Goal: Transaction & Acquisition: Purchase product/service

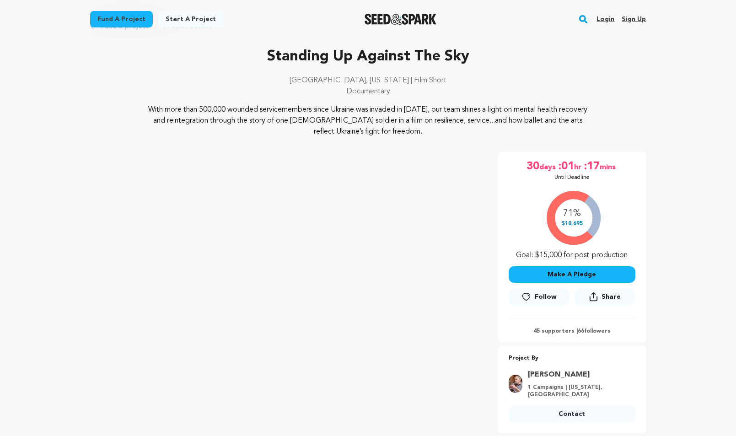
scroll to position [52, 0]
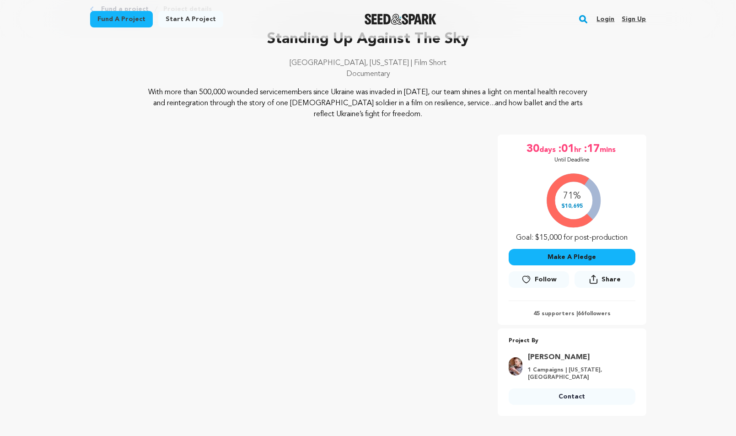
click at [525, 256] on button "Make A Pledge" at bounding box center [572, 257] width 127 height 16
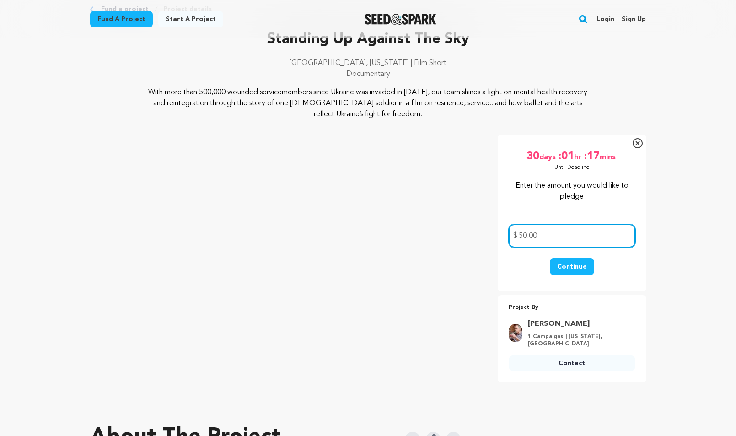
type input "50.00"
click at [561, 264] on button "Continue" at bounding box center [572, 267] width 44 height 16
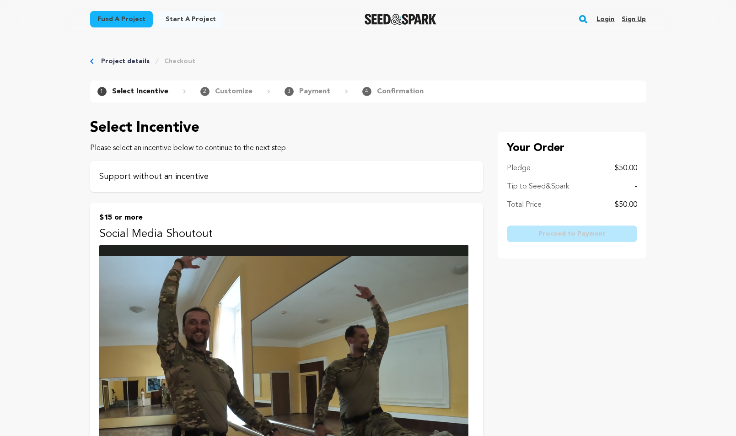
click at [299, 179] on p "Support without an incentive" at bounding box center [286, 176] width 375 height 13
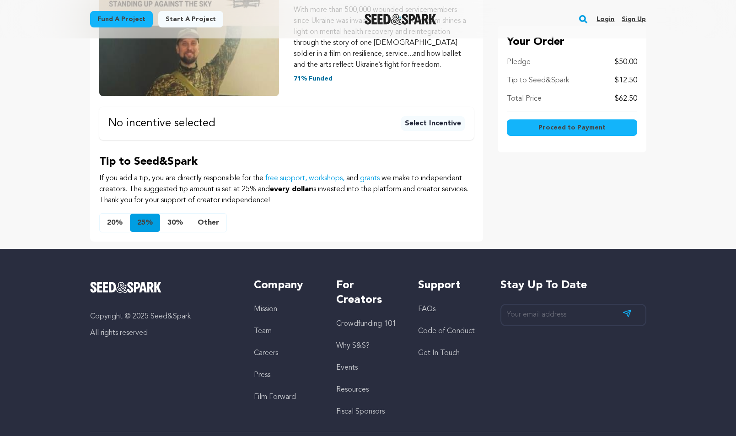
scroll to position [216, 0]
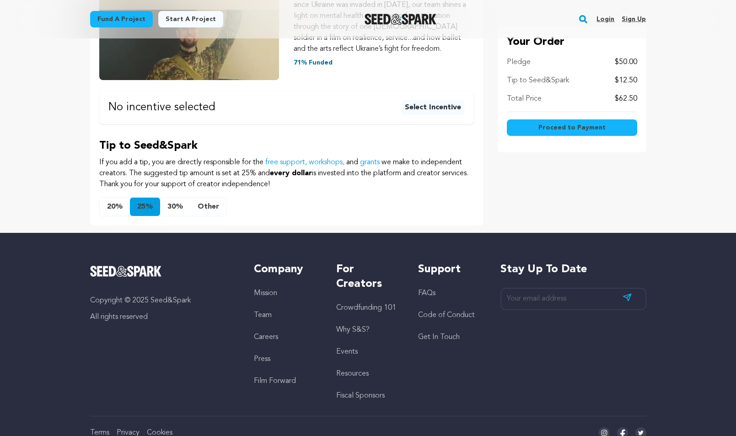
click at [212, 206] on button "Other" at bounding box center [208, 207] width 36 height 18
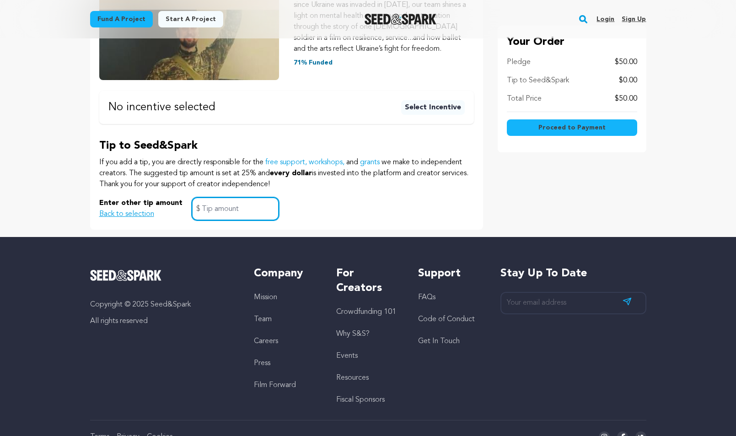
click at [249, 211] on input "text" at bounding box center [235, 208] width 87 height 23
type input "2.00"
drag, startPoint x: 250, startPoint y: 212, endPoint x: 180, endPoint y: 210, distance: 70.0
click at [180, 210] on div "Enter other tip amount Back to selection 2.00 $" at bounding box center [286, 208] width 375 height 23
click at [429, 186] on p "If you add a tip, you are directly responsible for the free support, workshops,…" at bounding box center [286, 173] width 375 height 33
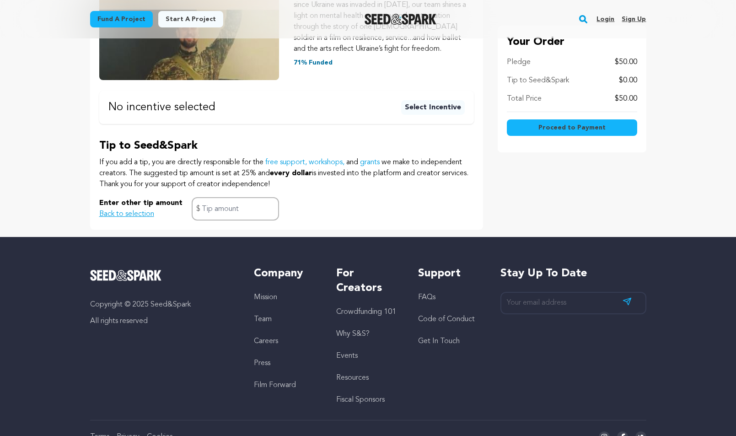
click at [559, 128] on span "Proceed to Payment" at bounding box center [572, 127] width 67 height 9
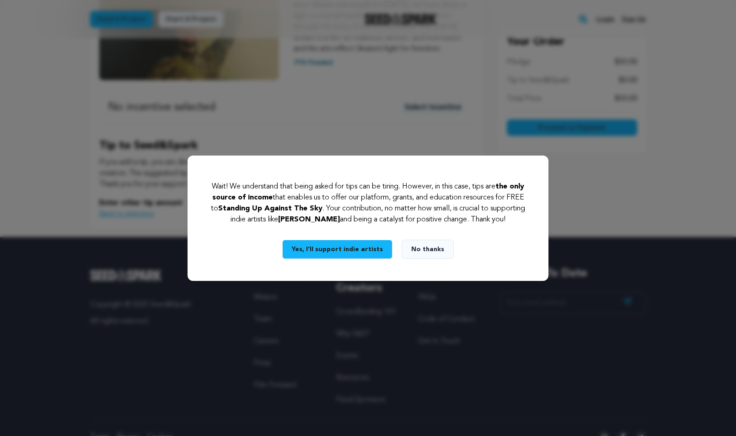
click at [364, 243] on button "Yes, I’ll support indie artists" at bounding box center [337, 249] width 110 height 19
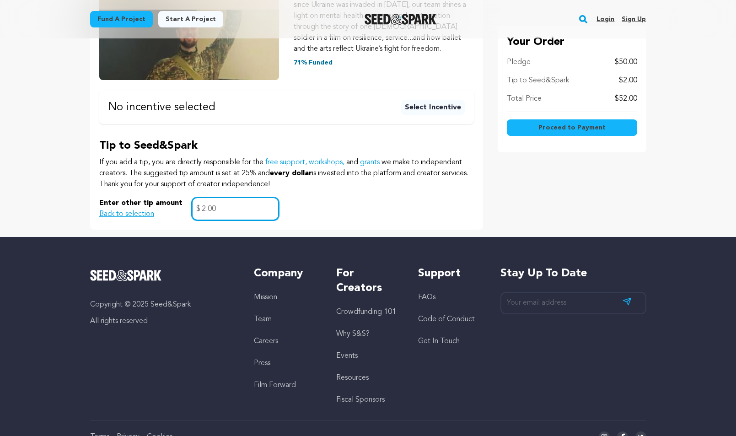
type input "2.00"
click at [460, 197] on div "Enter other tip amount Back to selection 2.00 $" at bounding box center [286, 208] width 375 height 23
click at [586, 127] on span "Proceed to Payment" at bounding box center [572, 127] width 67 height 9
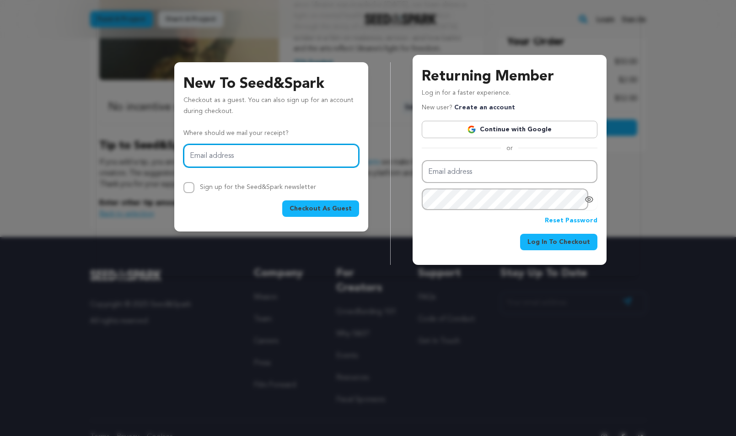
click at [306, 163] on input "Email address" at bounding box center [272, 155] width 176 height 23
type input "maria.khotimsky@gmail.com"
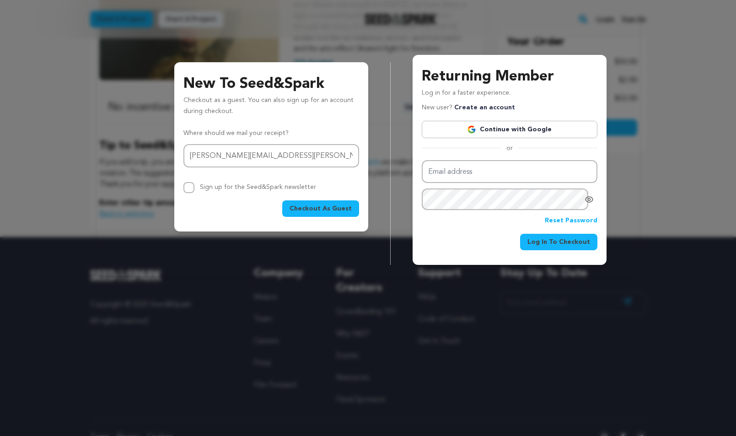
click at [312, 210] on span "Checkout As Guest" at bounding box center [321, 208] width 62 height 9
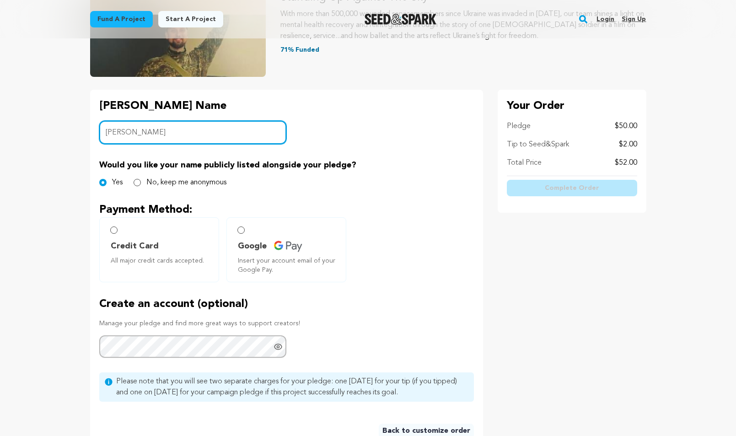
scroll to position [143, 0]
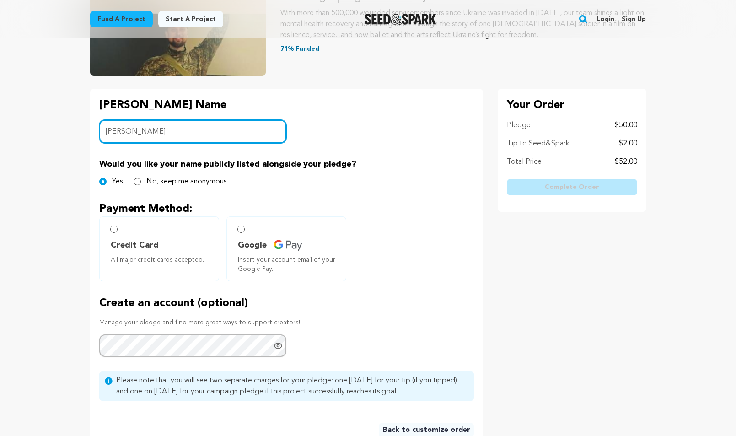
type input "Maria Khotimsky"
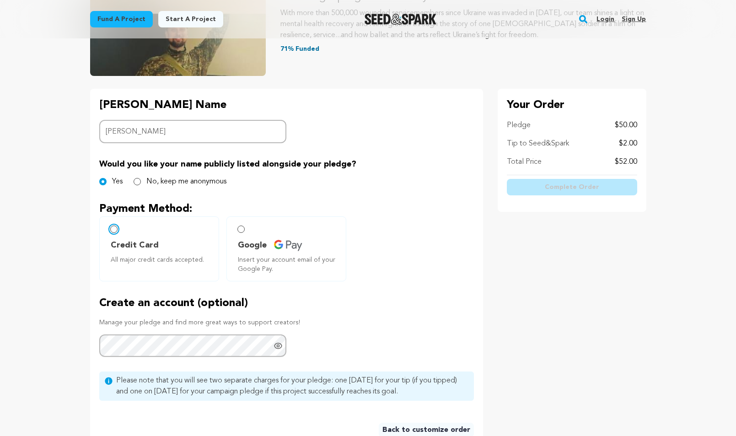
click at [115, 232] on input "Credit Card All major credit cards accepted." at bounding box center [113, 229] width 7 height 7
radio input "false"
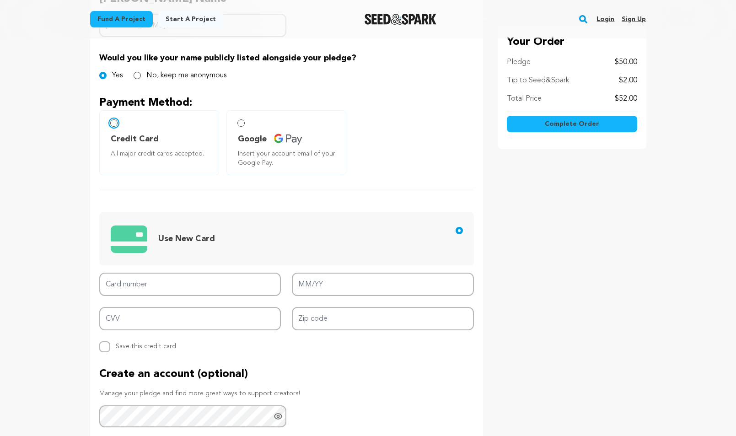
scroll to position [253, 0]
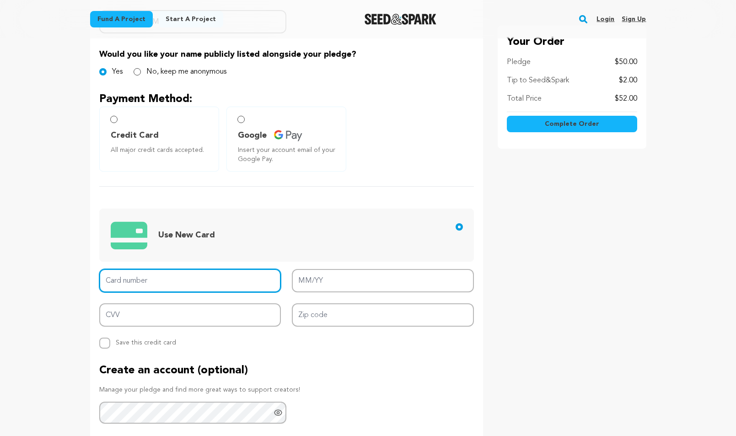
click at [159, 279] on input "Card number" at bounding box center [190, 280] width 182 height 23
type input "5424 1813 8551 0446"
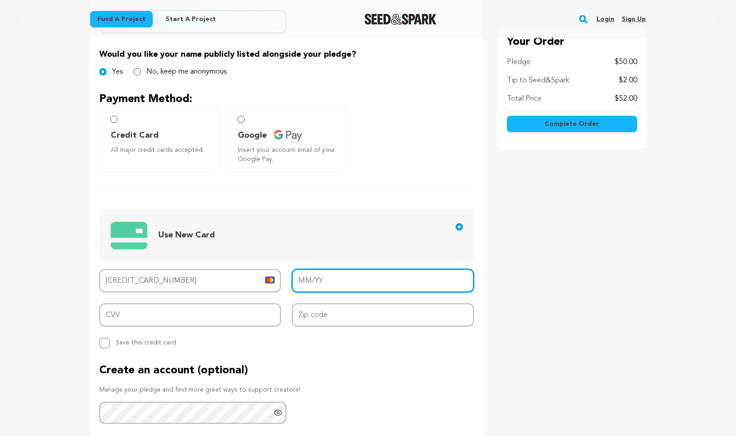
click at [374, 281] on input "MM/YY" at bounding box center [383, 280] width 182 height 23
type input "01/29"
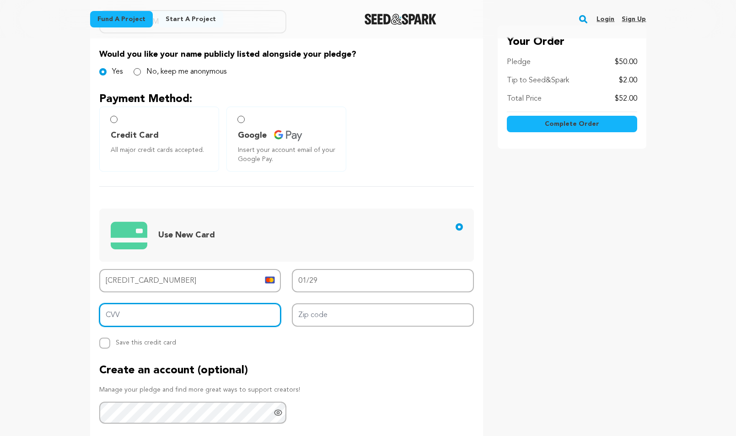
click at [247, 305] on input "CVV" at bounding box center [190, 314] width 182 height 23
type input "089"
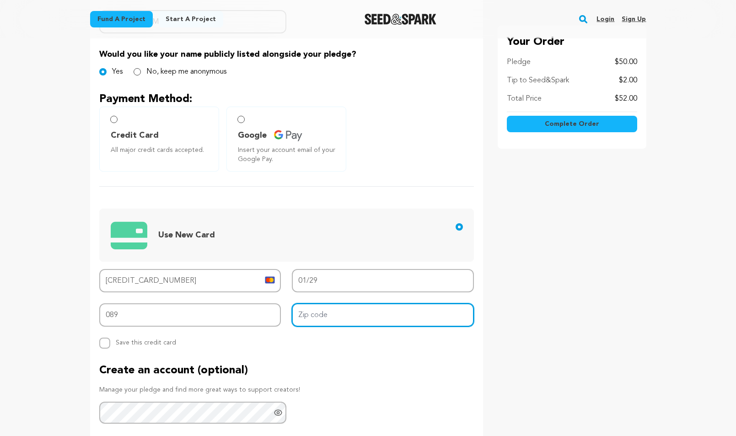
click at [341, 314] on input "Zip code" at bounding box center [383, 314] width 182 height 23
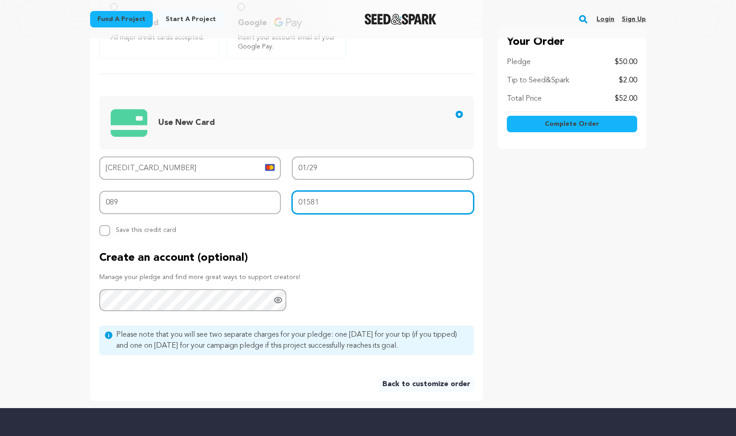
scroll to position [420, 0]
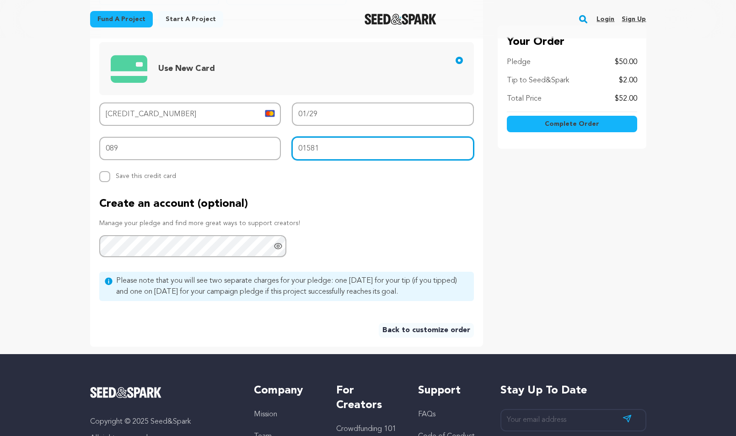
type input "01581"
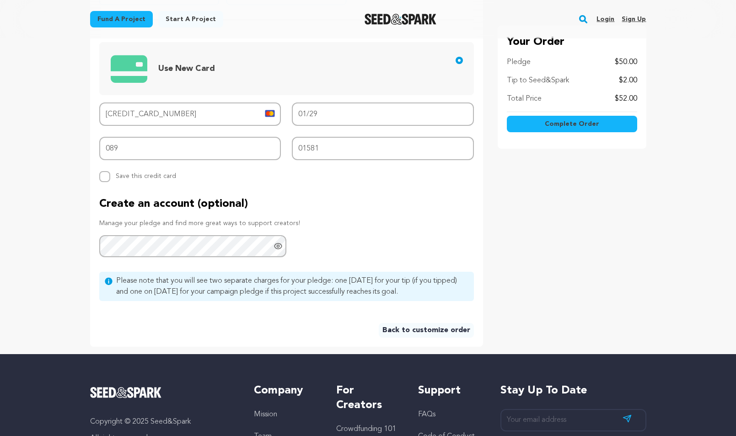
click at [402, 329] on link "Back to customize order" at bounding box center [426, 330] width 95 height 15
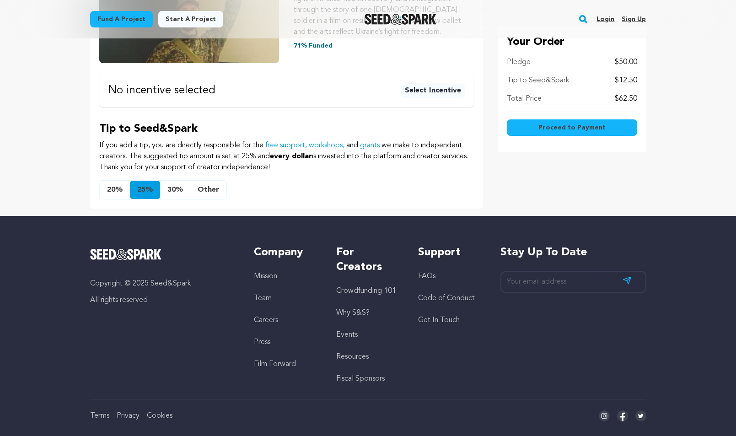
scroll to position [248, 0]
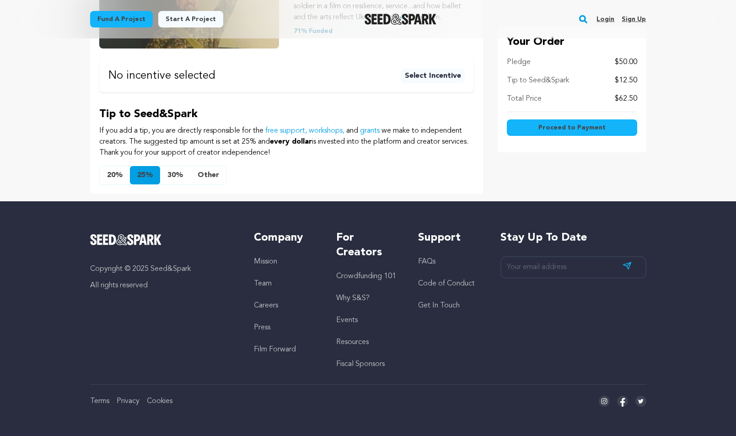
click at [210, 176] on button "Other" at bounding box center [208, 175] width 36 height 18
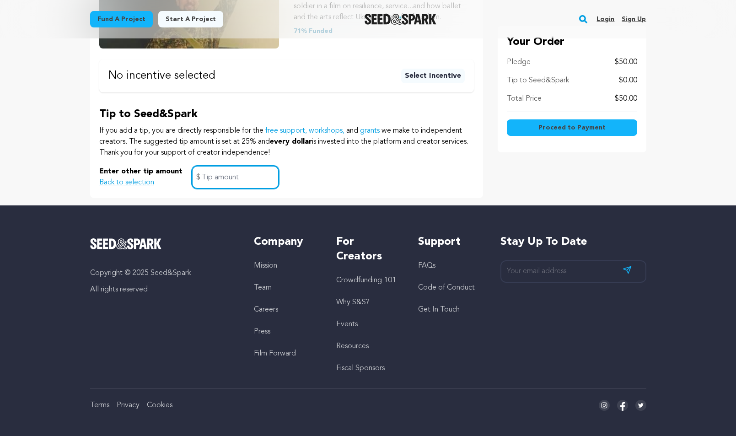
click at [211, 176] on input "text" at bounding box center [235, 177] width 87 height 23
click at [588, 128] on span "Proceed to Payment" at bounding box center [572, 127] width 67 height 9
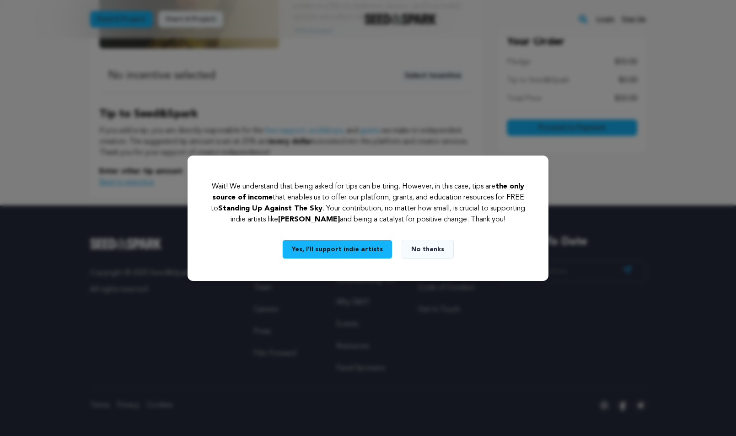
click at [434, 251] on button "No thanks" at bounding box center [428, 249] width 52 height 19
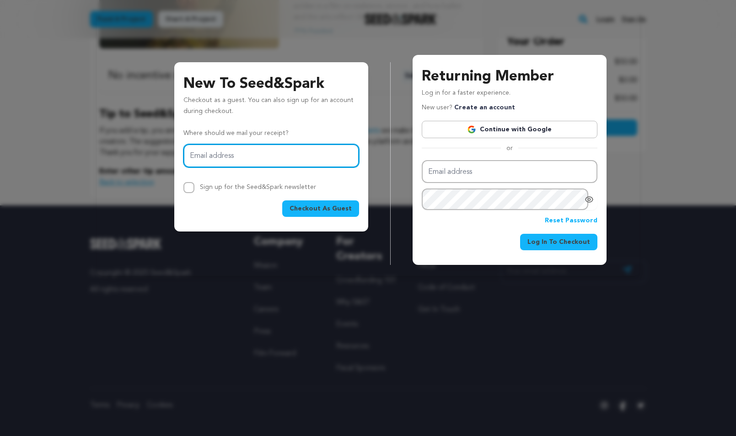
type input "m"
type input "n"
type input "maria.khotimsky@gmail.com"
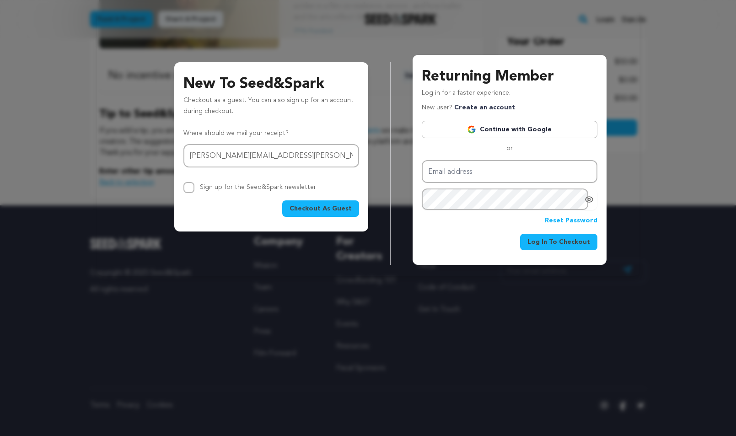
click at [307, 211] on span "Checkout As Guest" at bounding box center [321, 208] width 62 height 9
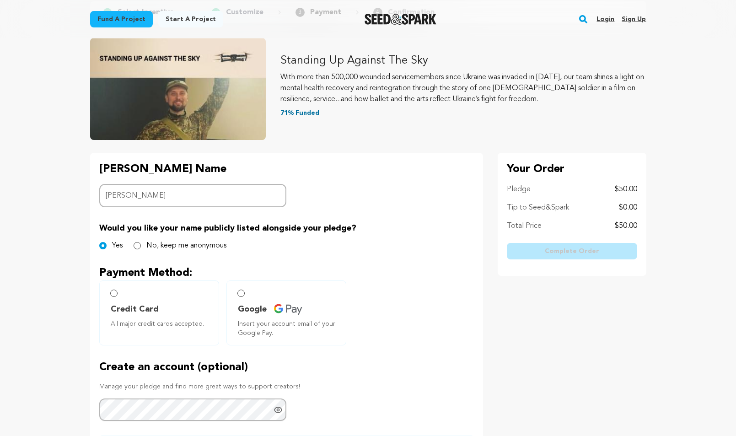
scroll to position [108, 0]
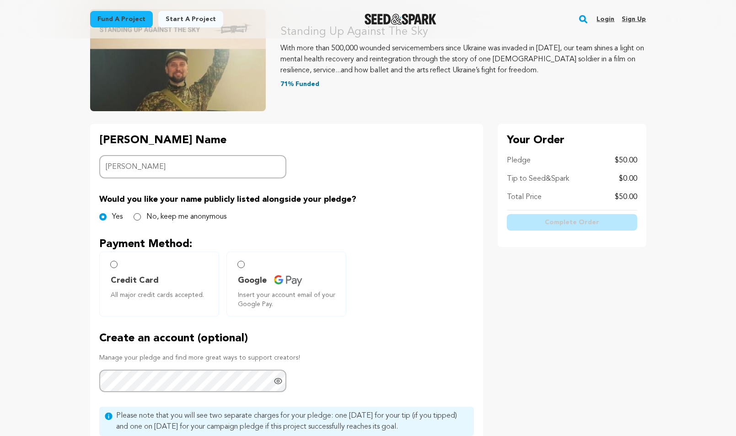
type input "[PERSON_NAME]"
click at [113, 266] on input "Credit Card All major credit cards accepted." at bounding box center [113, 264] width 7 height 7
radio input "false"
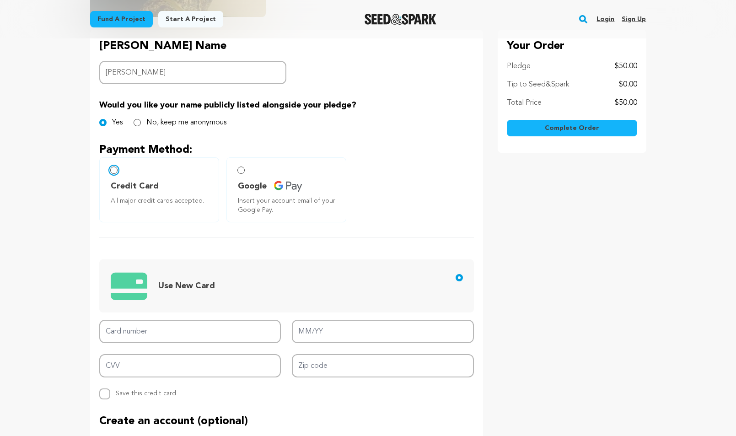
scroll to position [222, 0]
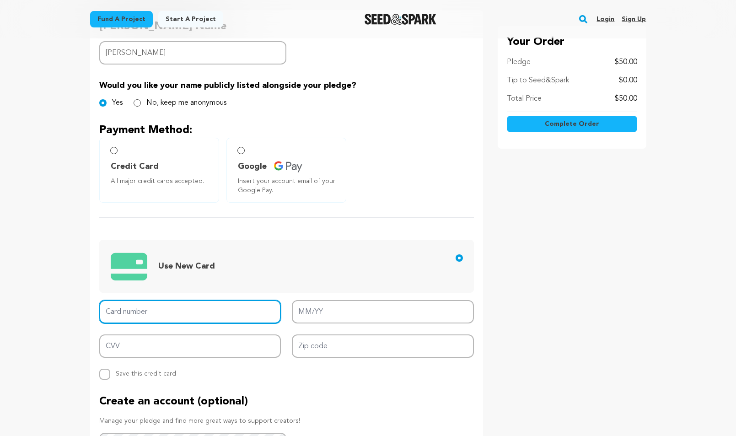
click at [173, 309] on input "Card number" at bounding box center [190, 311] width 182 height 23
type input "5424 1813 8551 0446"
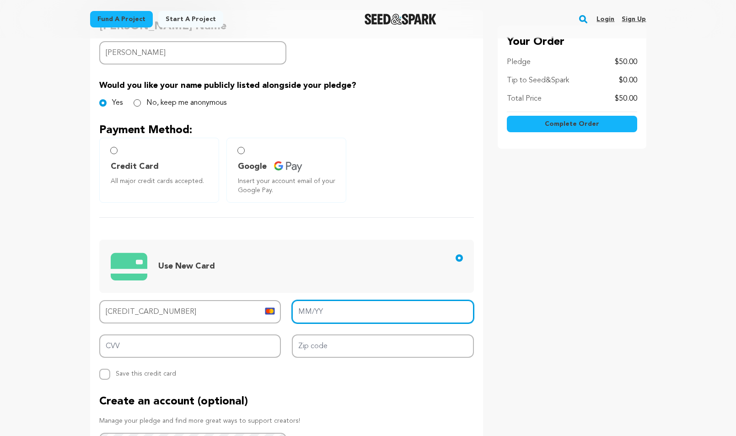
click at [324, 314] on input "MM/YY" at bounding box center [383, 311] width 182 height 23
type input "01/29"
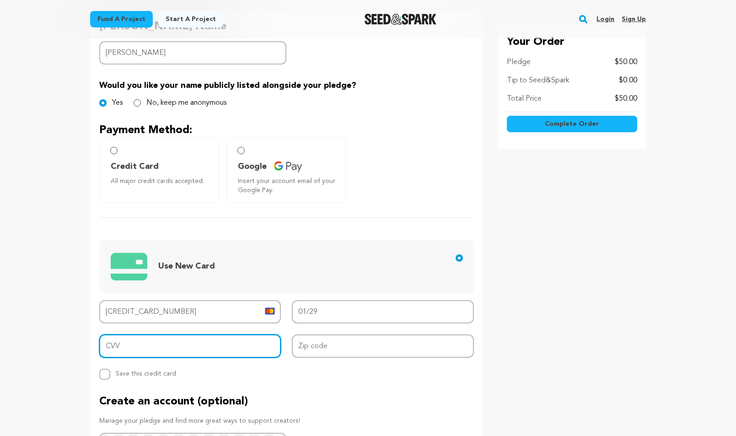
click at [203, 346] on input "CVV" at bounding box center [190, 346] width 182 height 23
type input "089"
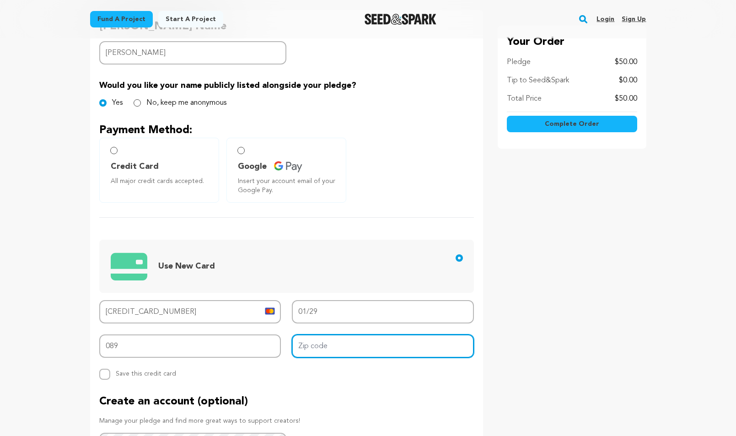
click at [338, 346] on input "Zip code" at bounding box center [383, 346] width 182 height 23
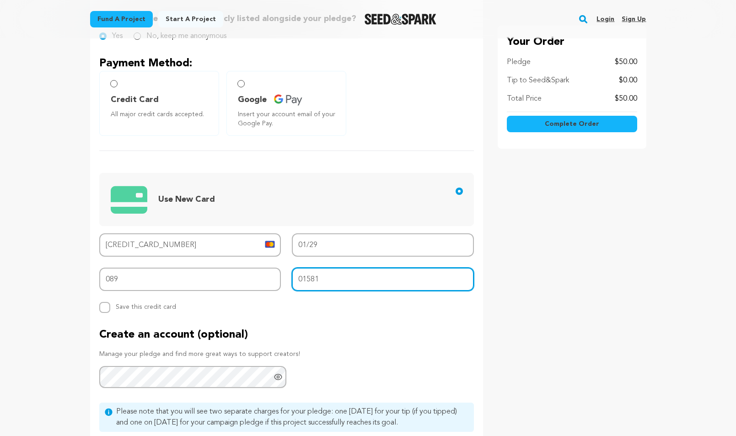
scroll to position [436, 0]
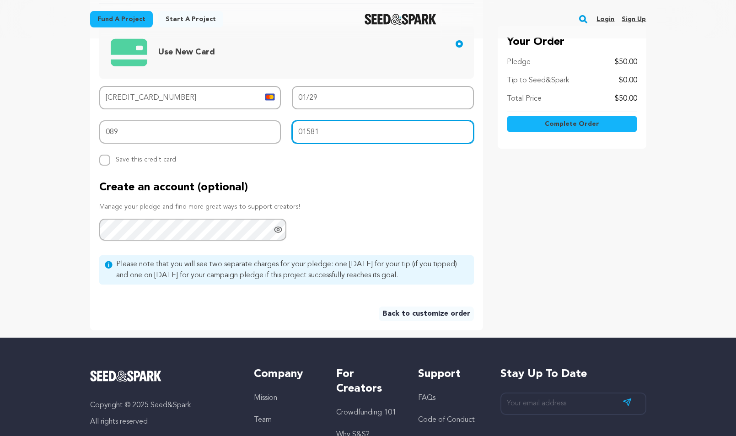
type input "01581"
click at [611, 126] on button "Complete Order" at bounding box center [572, 124] width 130 height 16
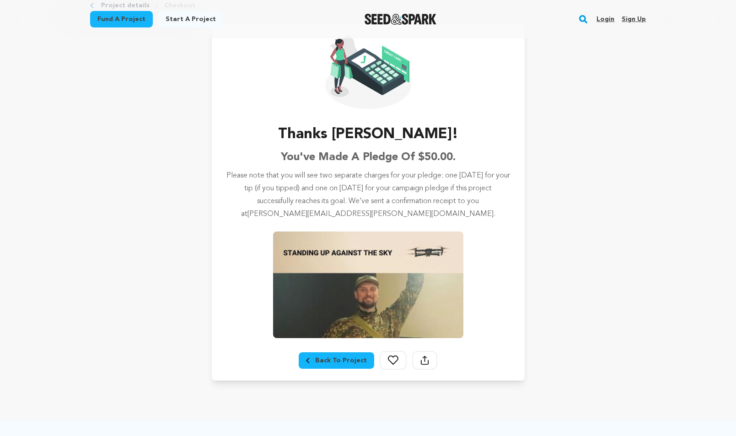
scroll to position [53, 0]
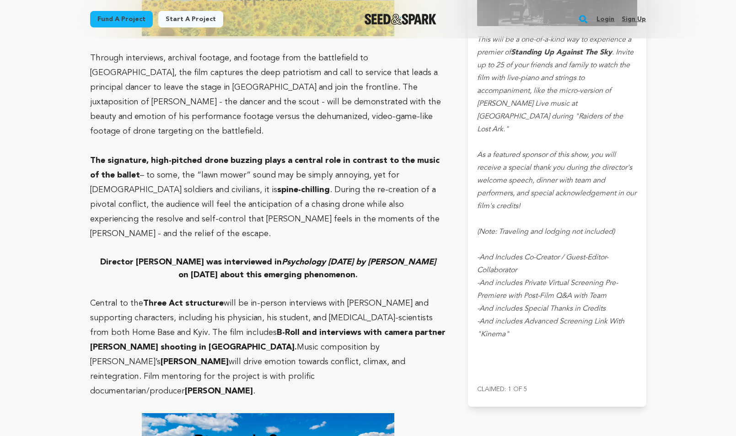
scroll to position [2198, 0]
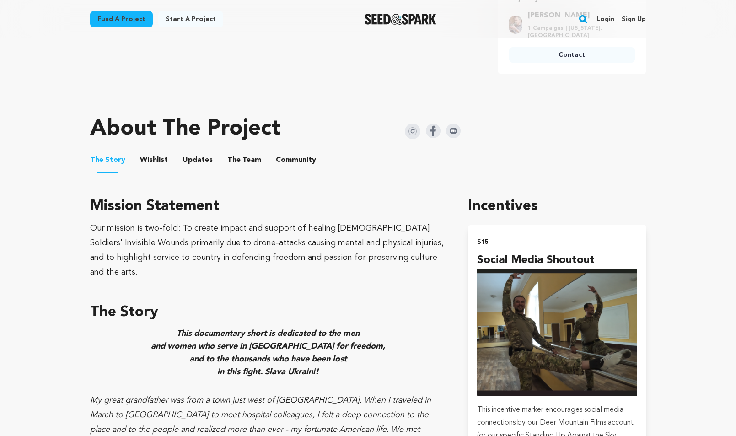
scroll to position [368, 0]
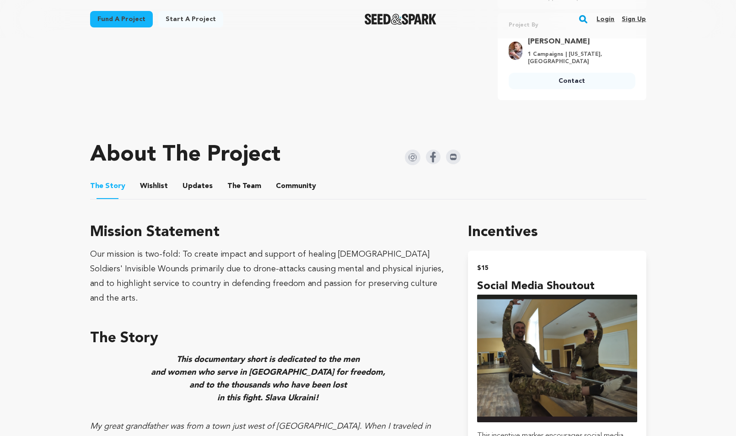
click at [291, 185] on button "Community" at bounding box center [296, 188] width 22 height 22
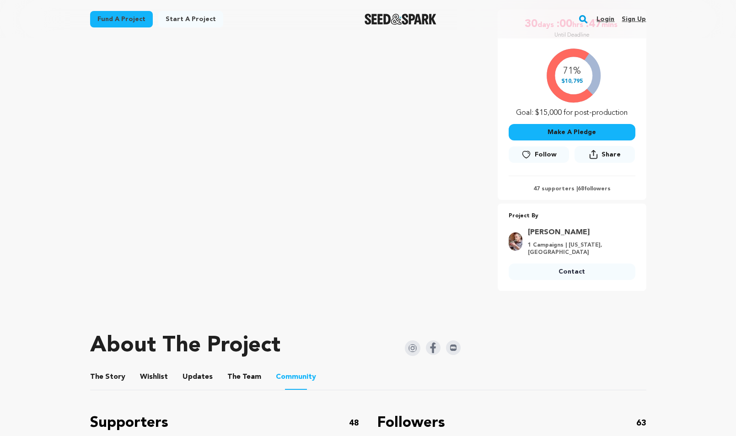
scroll to position [12, 0]
